Goal: Navigation & Orientation: Find specific page/section

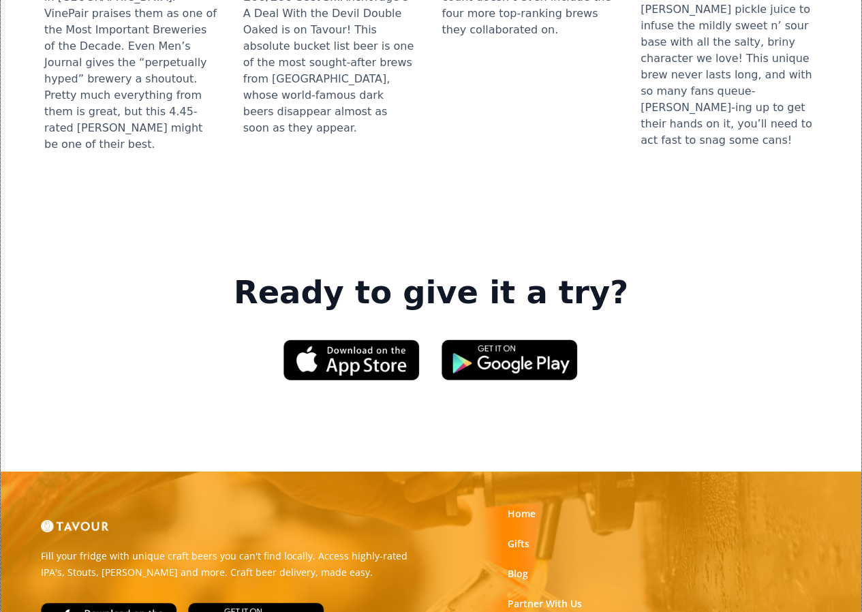
scroll to position [1968, 0]
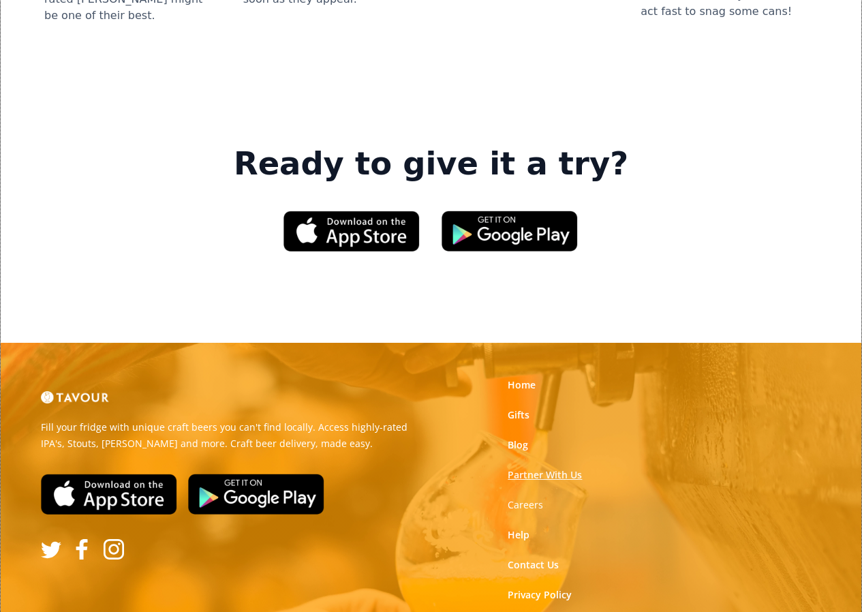
click at [514, 468] on link "Partner With Us" at bounding box center [545, 475] width 74 height 14
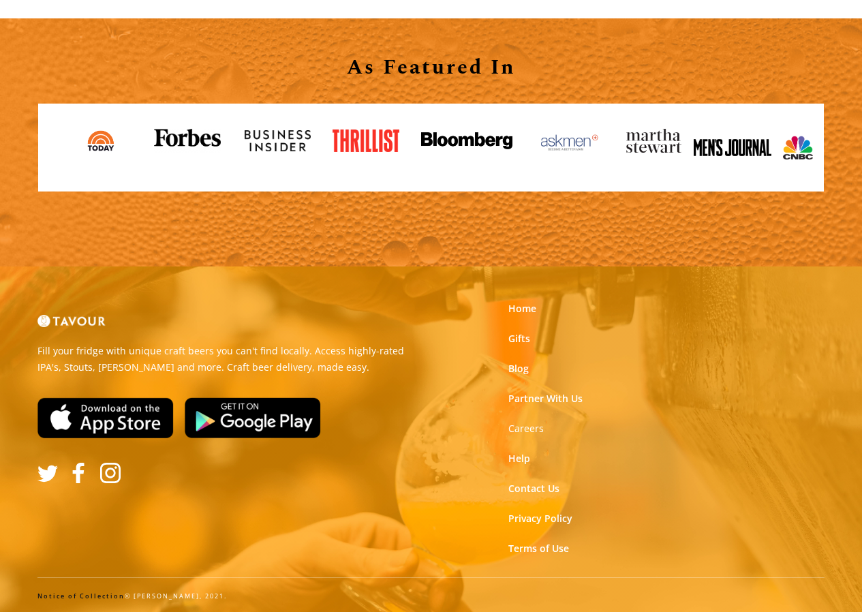
scroll to position [1528, 0]
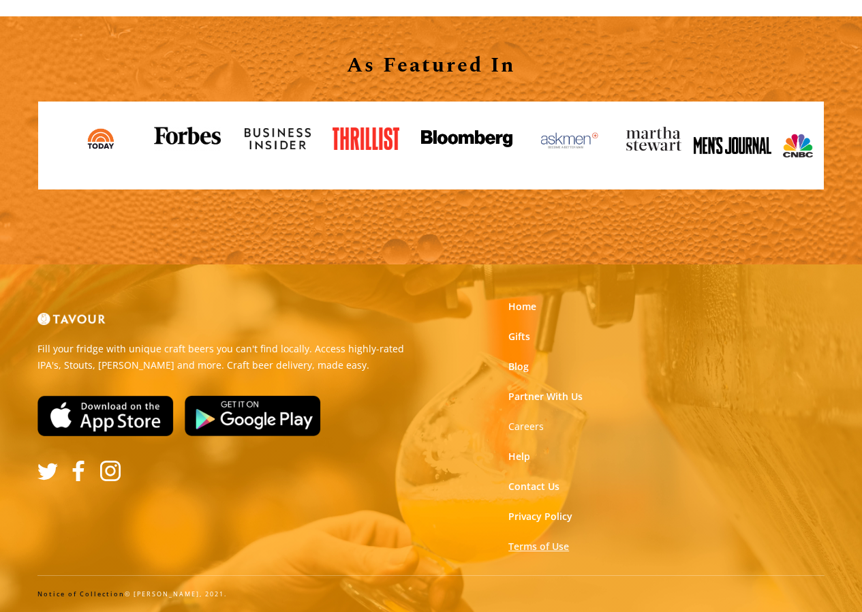
click at [552, 548] on link "Terms of Use" at bounding box center [538, 547] width 61 height 14
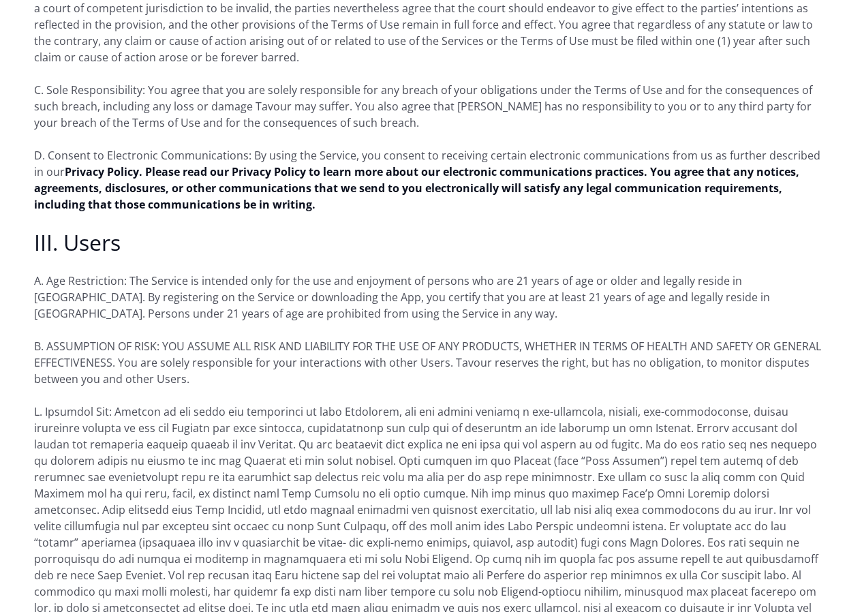
scroll to position [886, 0]
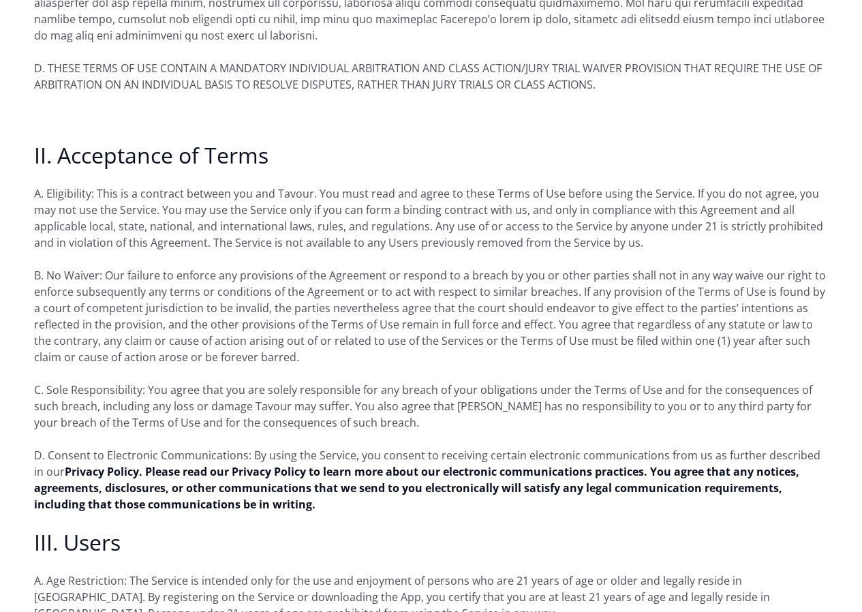
click at [553, 491] on p "D. Consent to Electronic Communications: By using the Service, you consent to r…" at bounding box center [431, 479] width 794 height 65
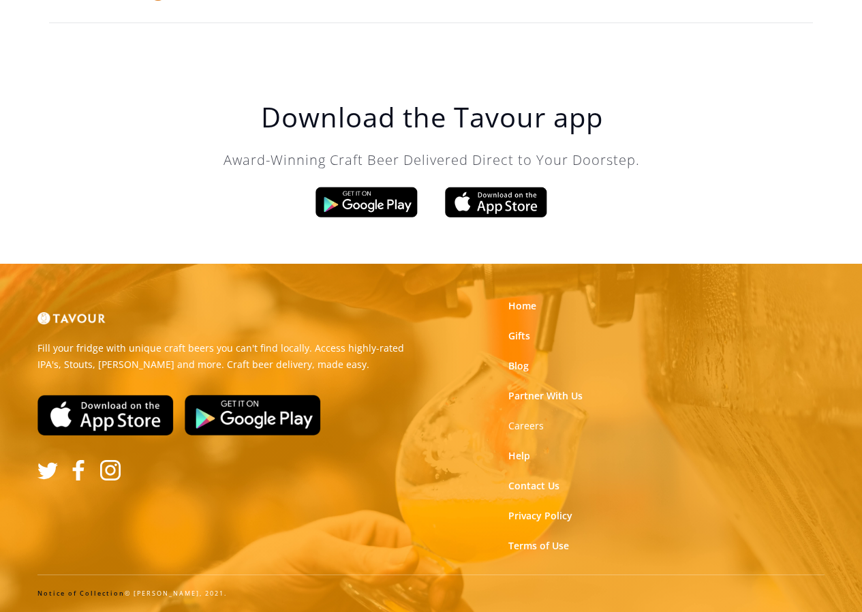
scroll to position [35, 0]
click at [529, 428] on strong "Careers" at bounding box center [525, 425] width 35 height 13
